Goal: Information Seeking & Learning: Find specific page/section

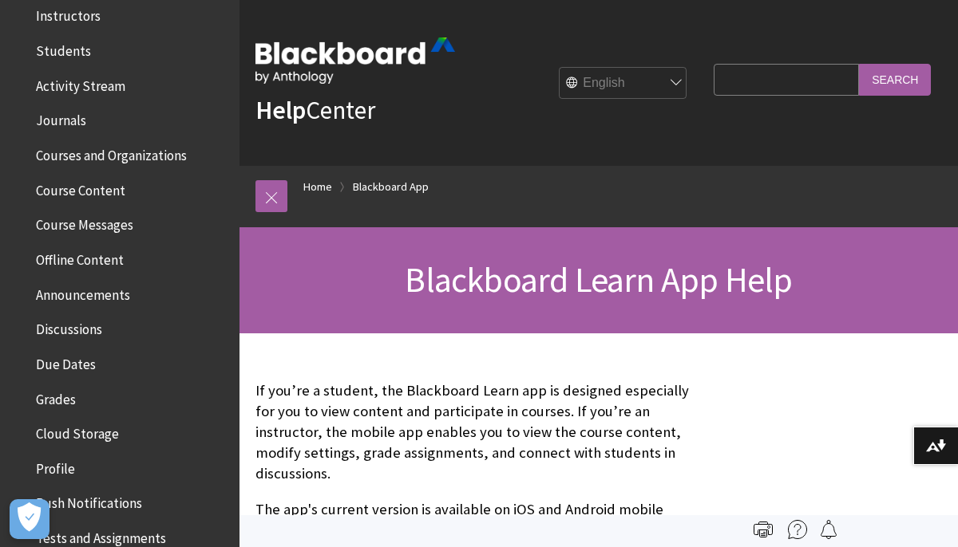
scroll to position [373, 0]
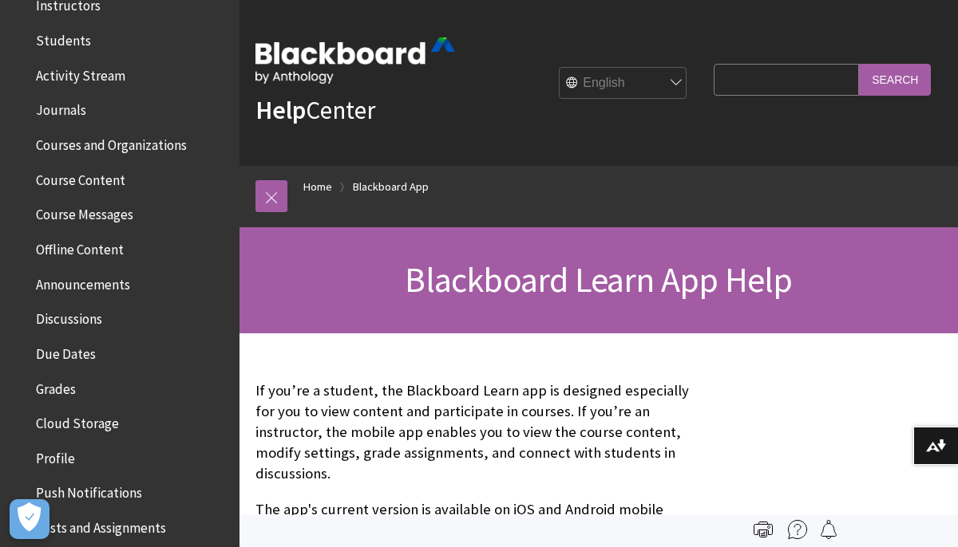
click at [101, 222] on span "Course Messages" at bounding box center [84, 213] width 97 height 22
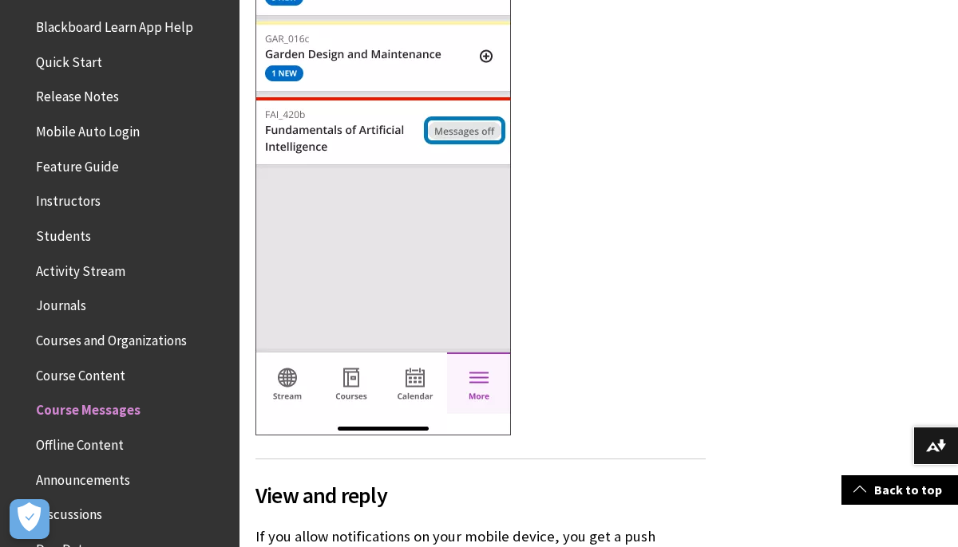
scroll to position [239, 0]
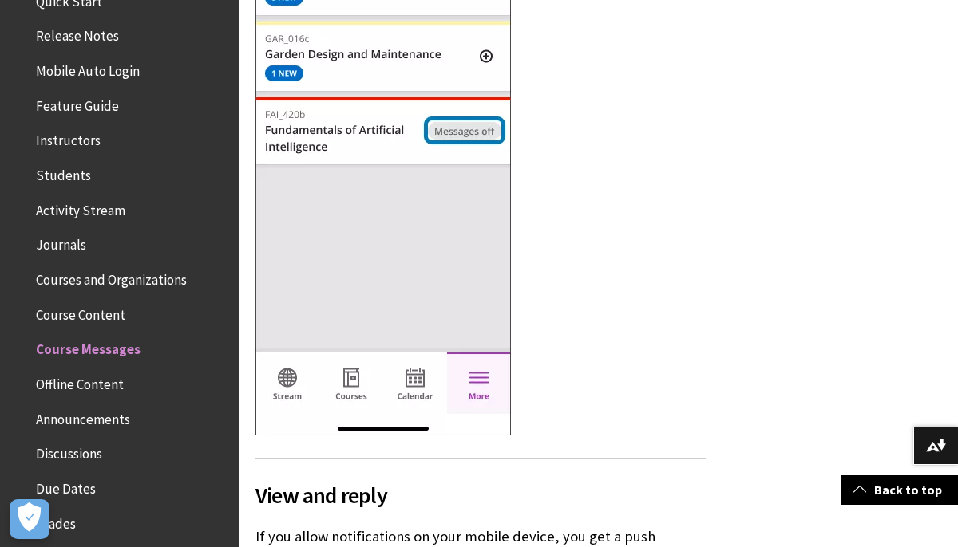
click at [86, 292] on span "Courses and Organizations" at bounding box center [124, 280] width 212 height 27
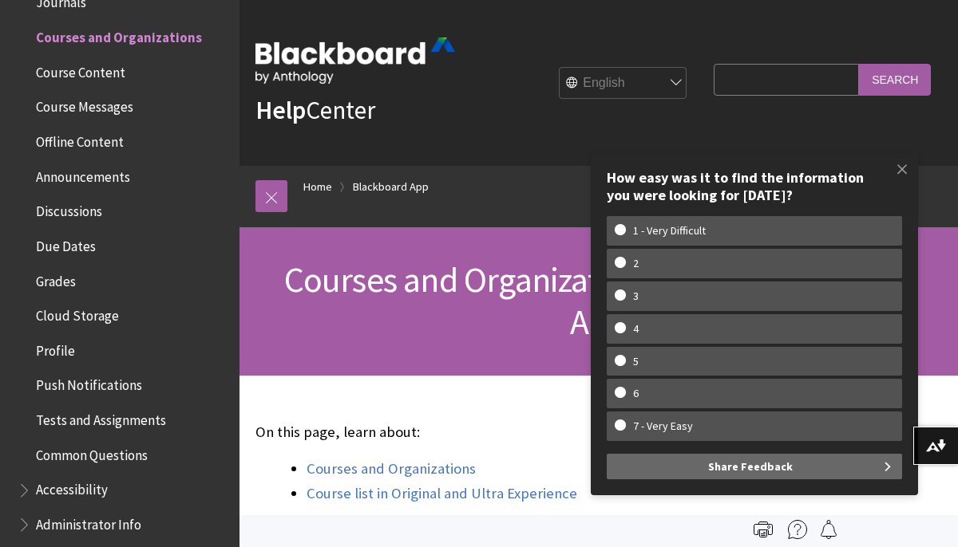
click at [804, 83] on input "Search Query" at bounding box center [785, 79] width 145 height 31
type input "iese"
click at [859, 64] on input "Search" at bounding box center [895, 79] width 72 height 31
